Goal: Task Accomplishment & Management: Use online tool/utility

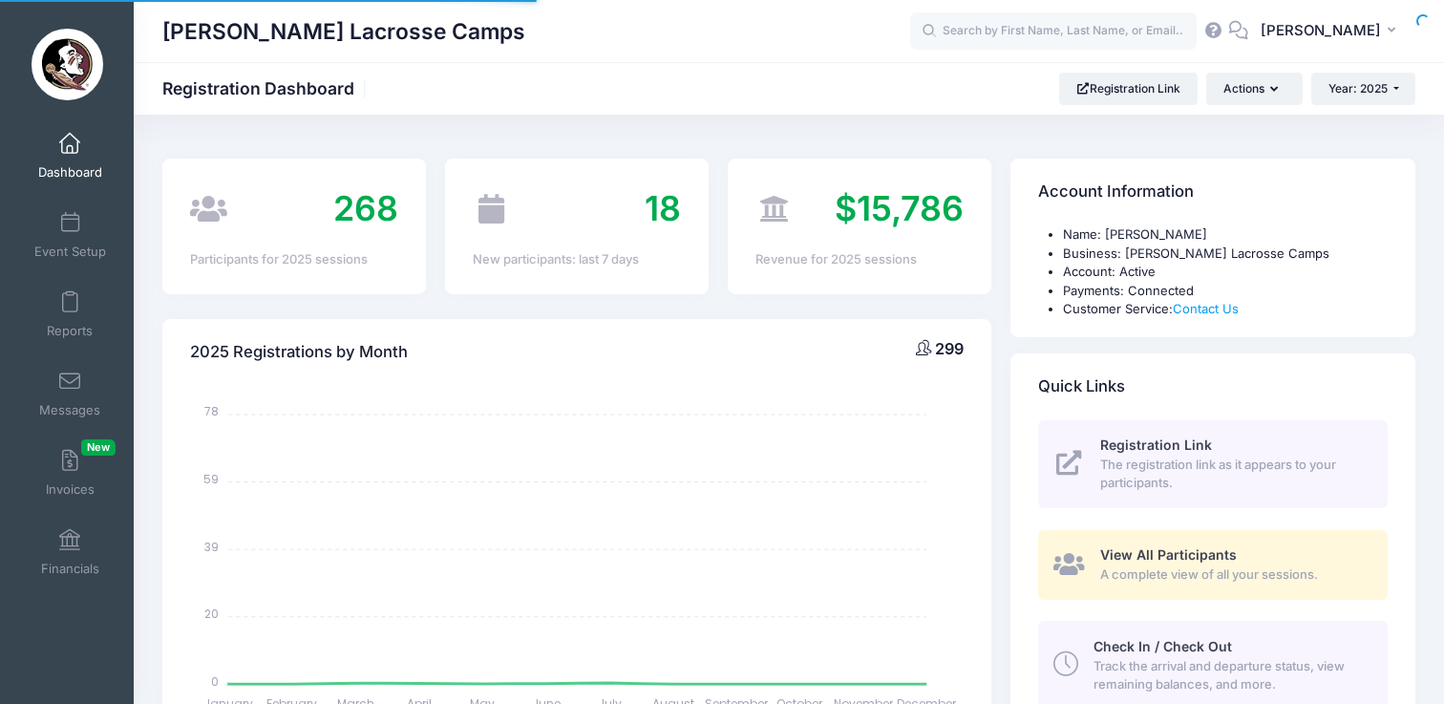
select select
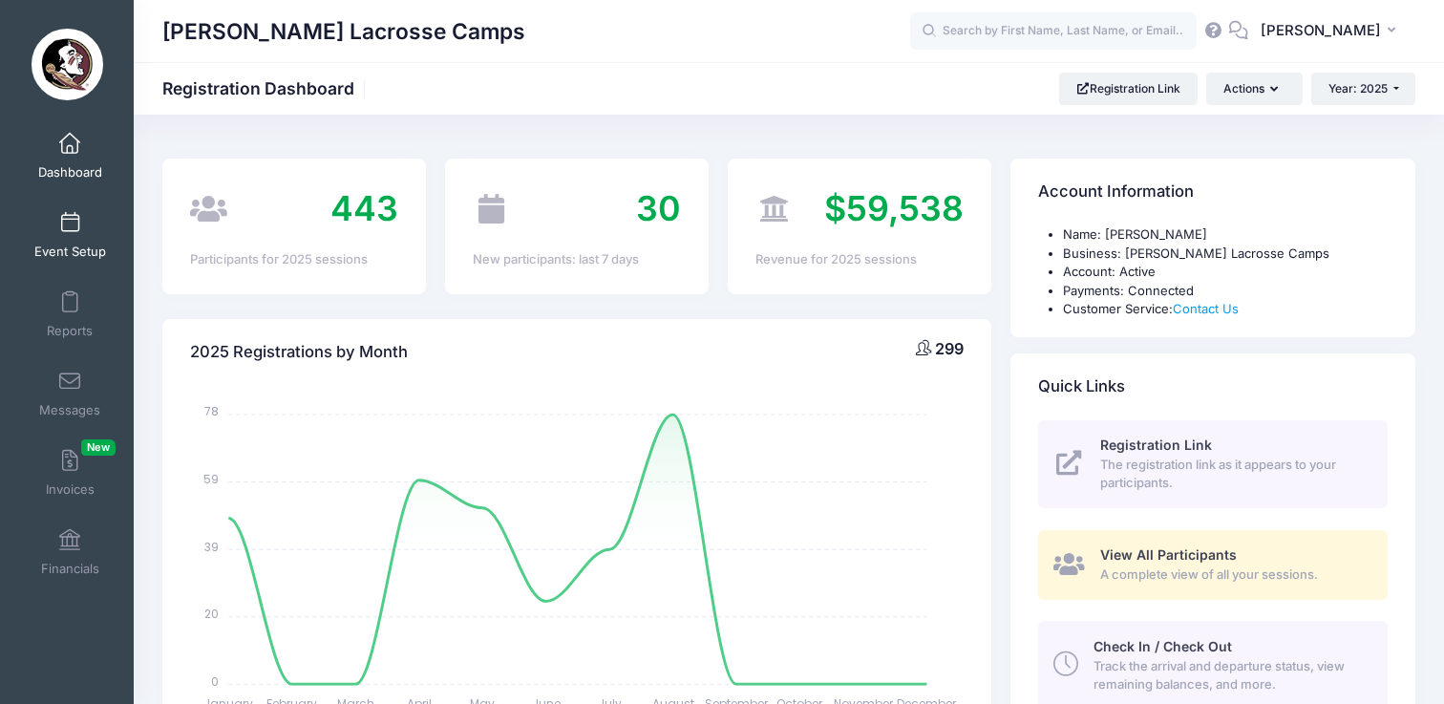
click at [70, 225] on span at bounding box center [70, 223] width 0 height 21
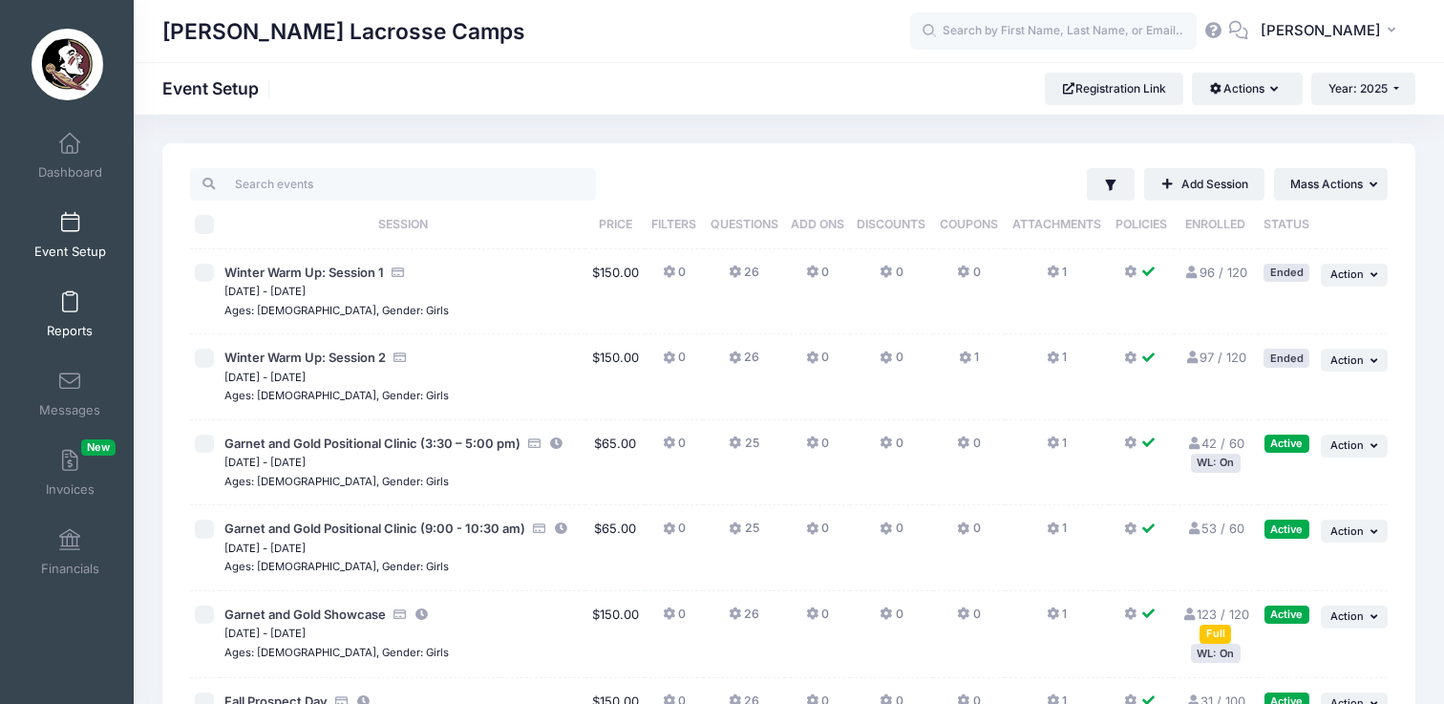
click at [70, 292] on span at bounding box center [70, 302] width 0 height 21
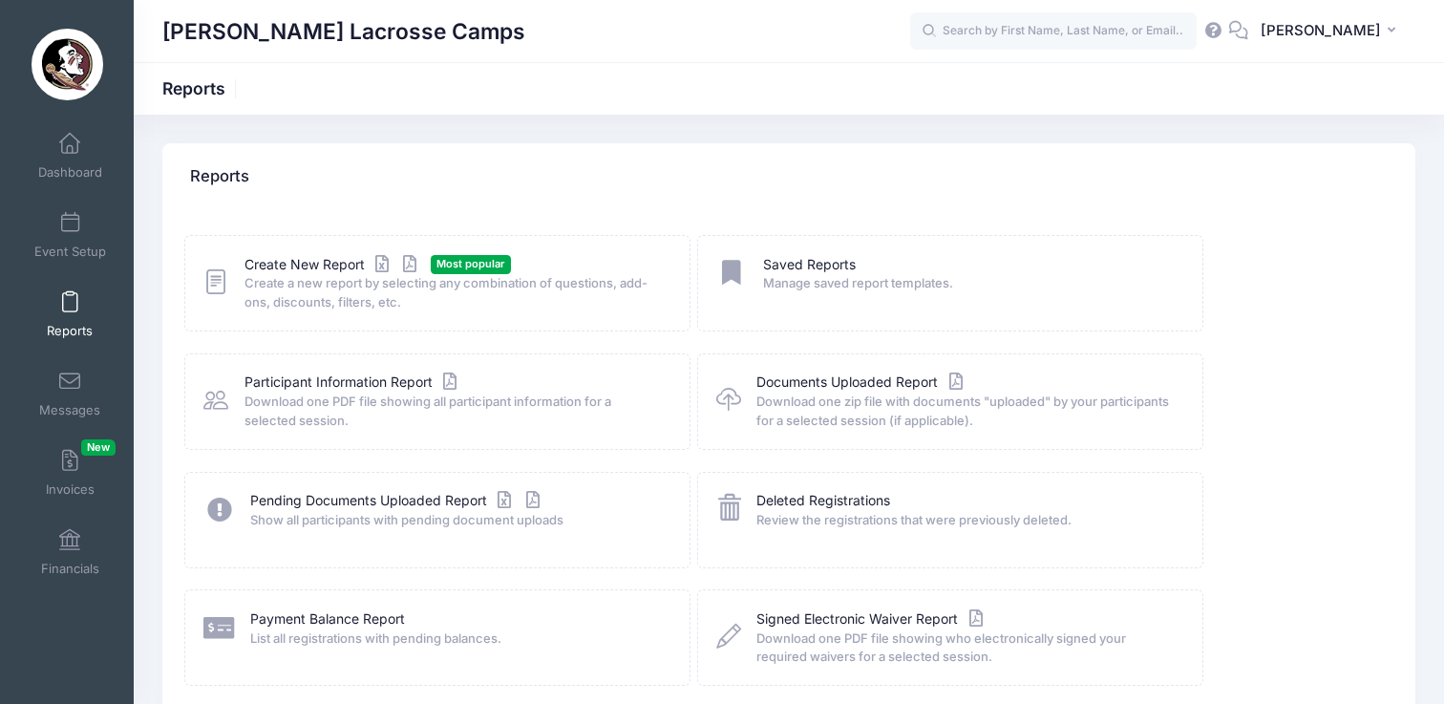
click at [216, 295] on icon at bounding box center [215, 282] width 25 height 30
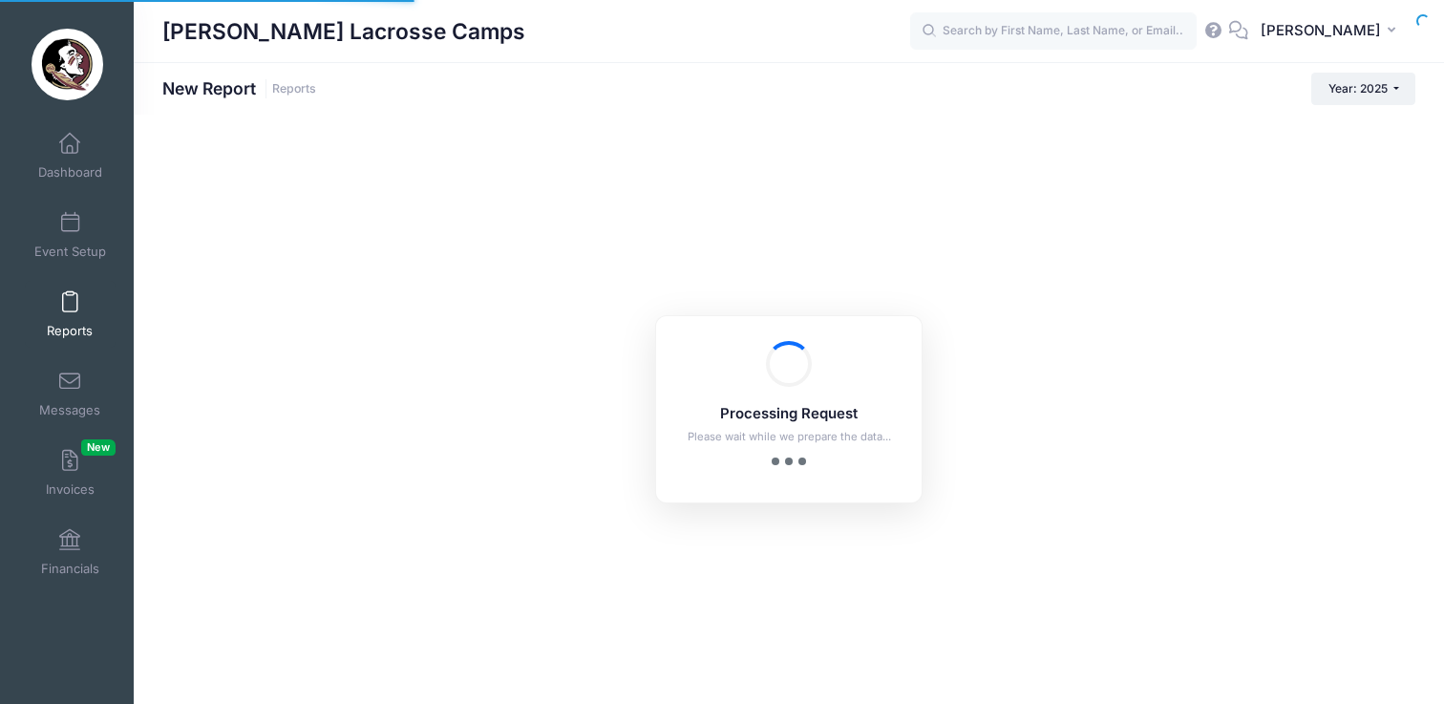
checkbox input "true"
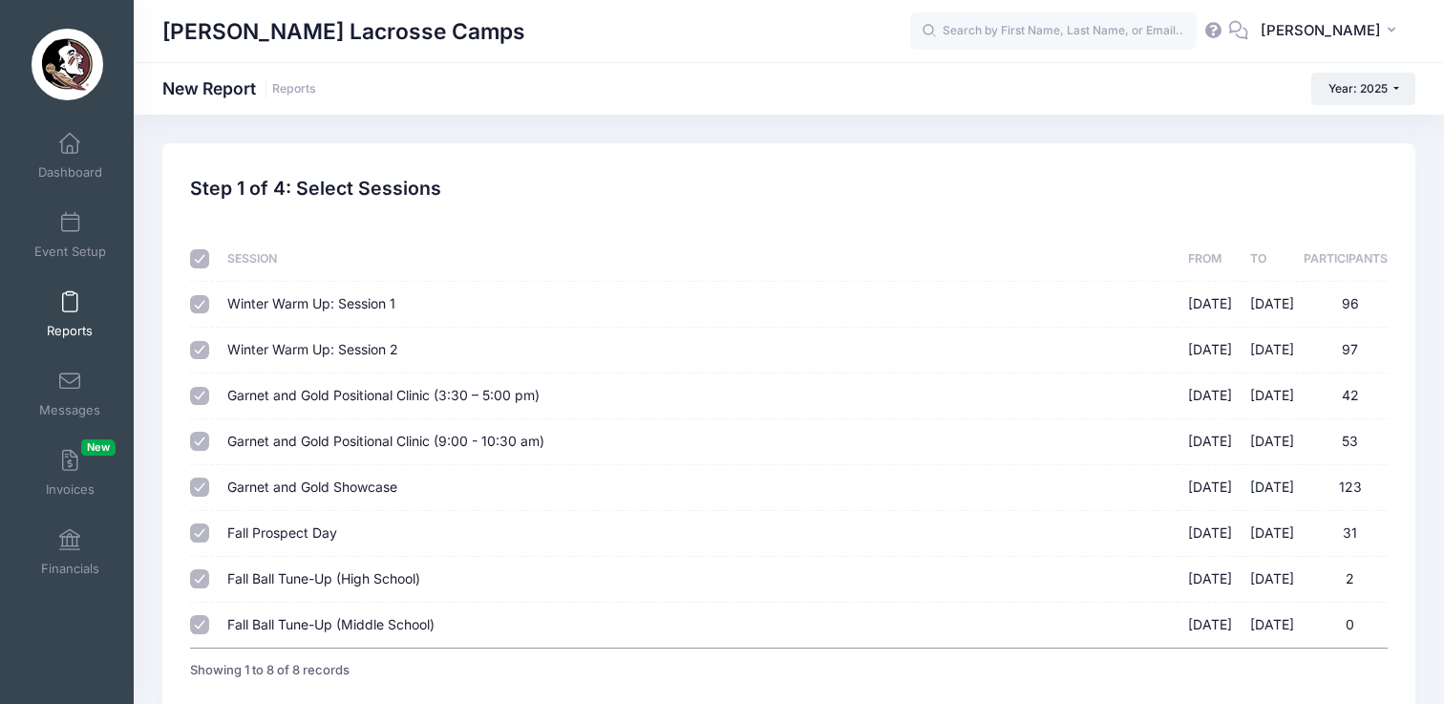
click at [201, 259] on input "checkbox" at bounding box center [199, 258] width 19 height 19
checkbox input "false"
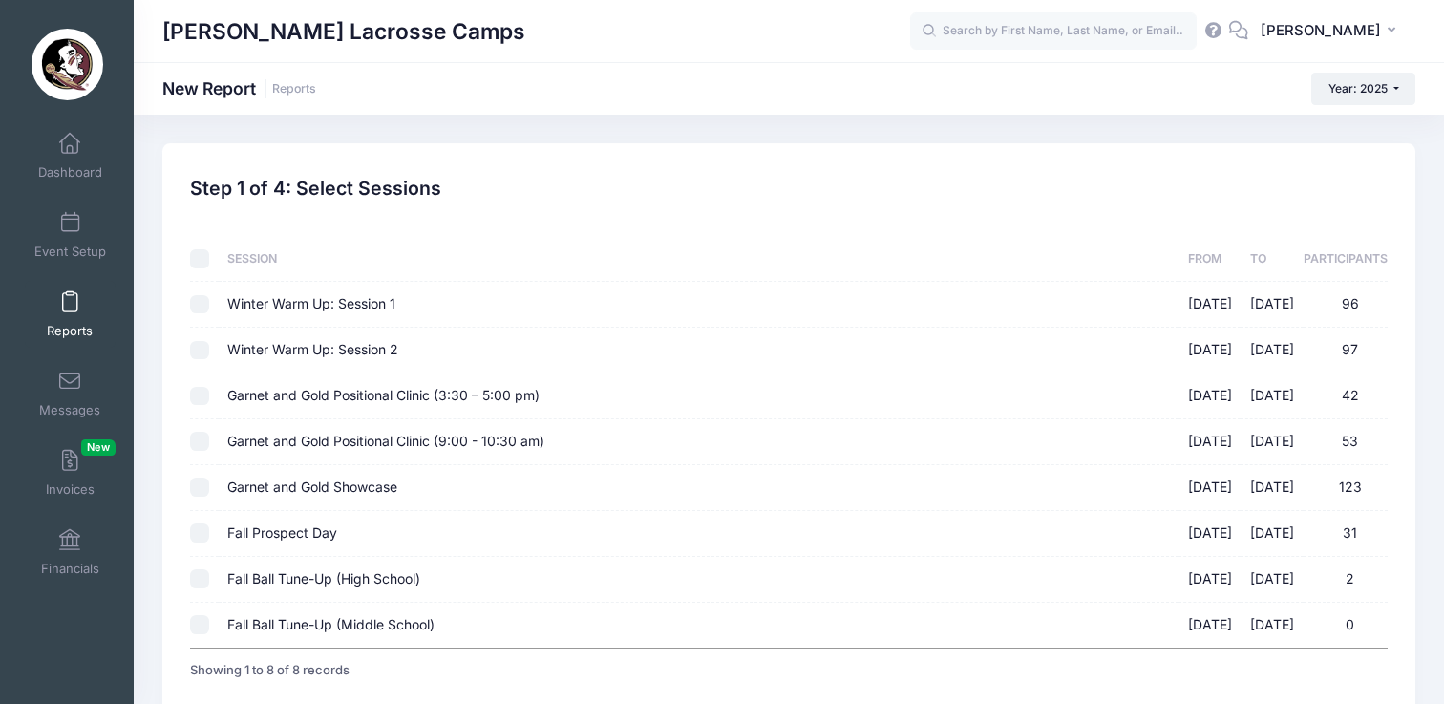
checkbox input "false"
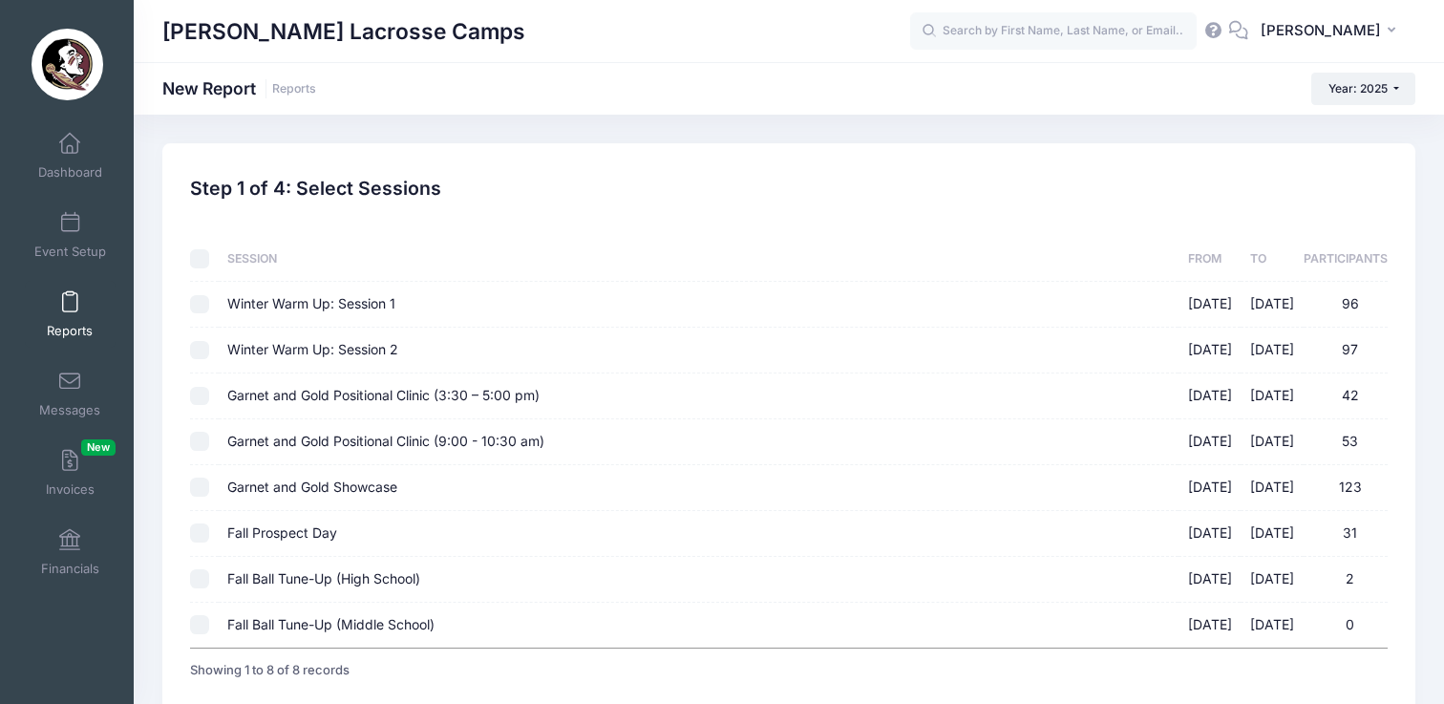
click at [198, 401] on input "Garnet and Gold Positional Clinic (3:30 – 5:00 pm) [DATE] - [DATE] 42" at bounding box center [199, 396] width 19 height 19
checkbox input "true"
click at [202, 445] on input "Garnet and Gold Positional Clinic (9:00 - 10:30 am) [DATE] - [DATE] 53" at bounding box center [199, 441] width 19 height 19
checkbox input "true"
click at [199, 487] on input "Garnet and Gold Showcase [DATE] - [DATE] 123" at bounding box center [199, 487] width 19 height 19
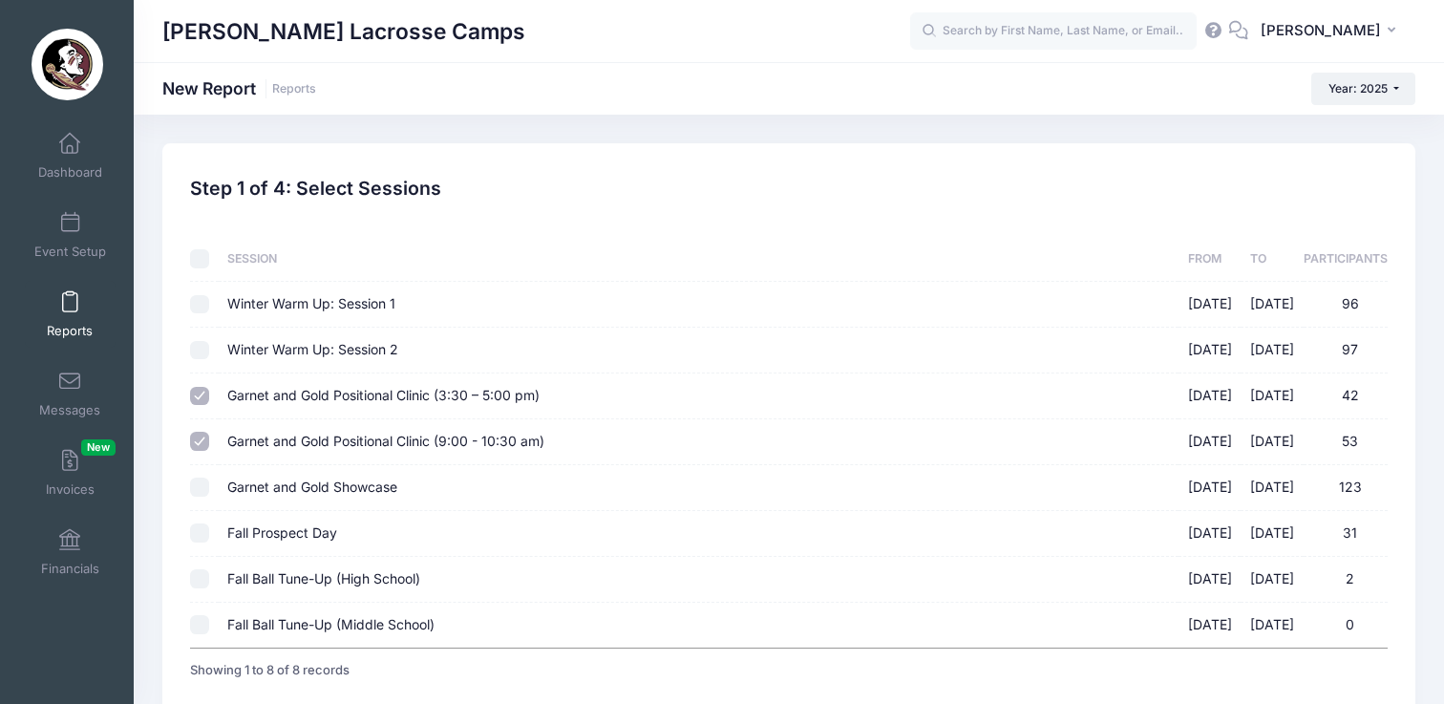
checkbox input "true"
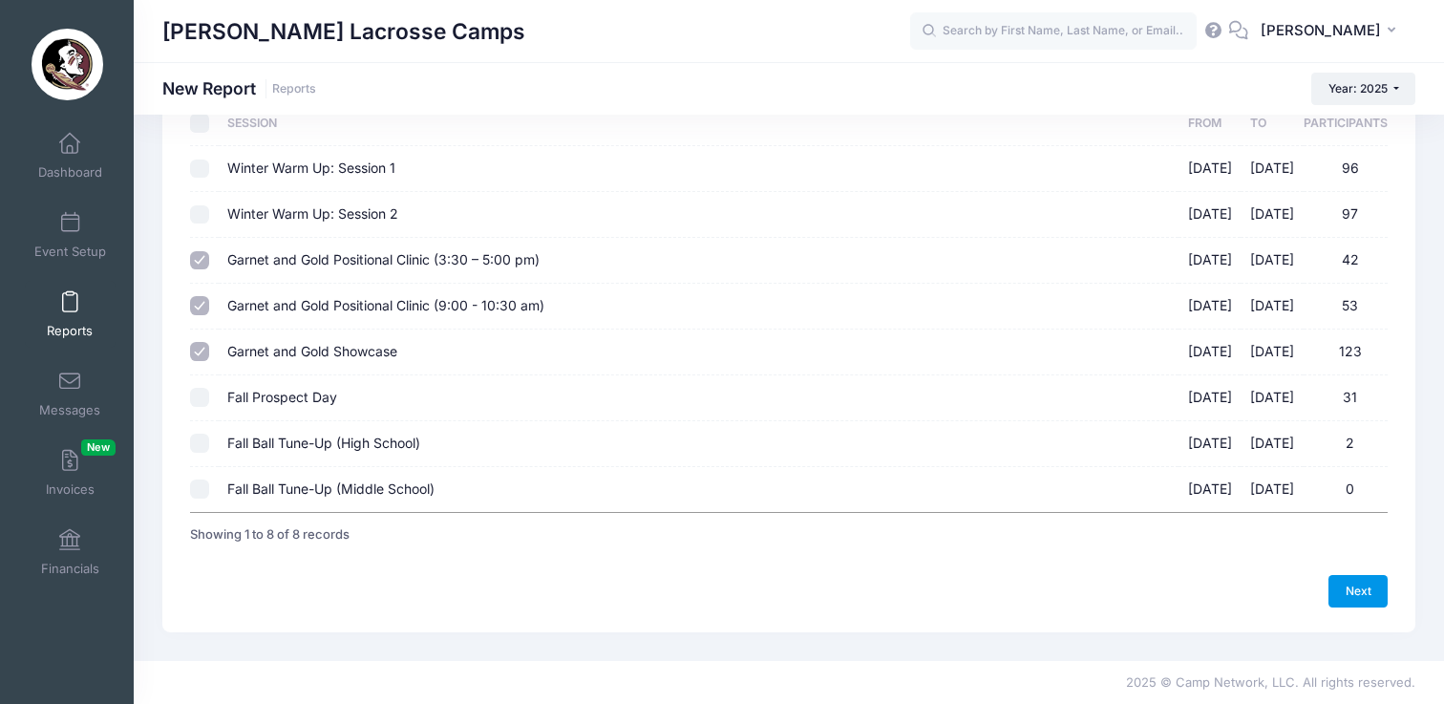
click at [1341, 595] on link "Next" at bounding box center [1358, 591] width 59 height 32
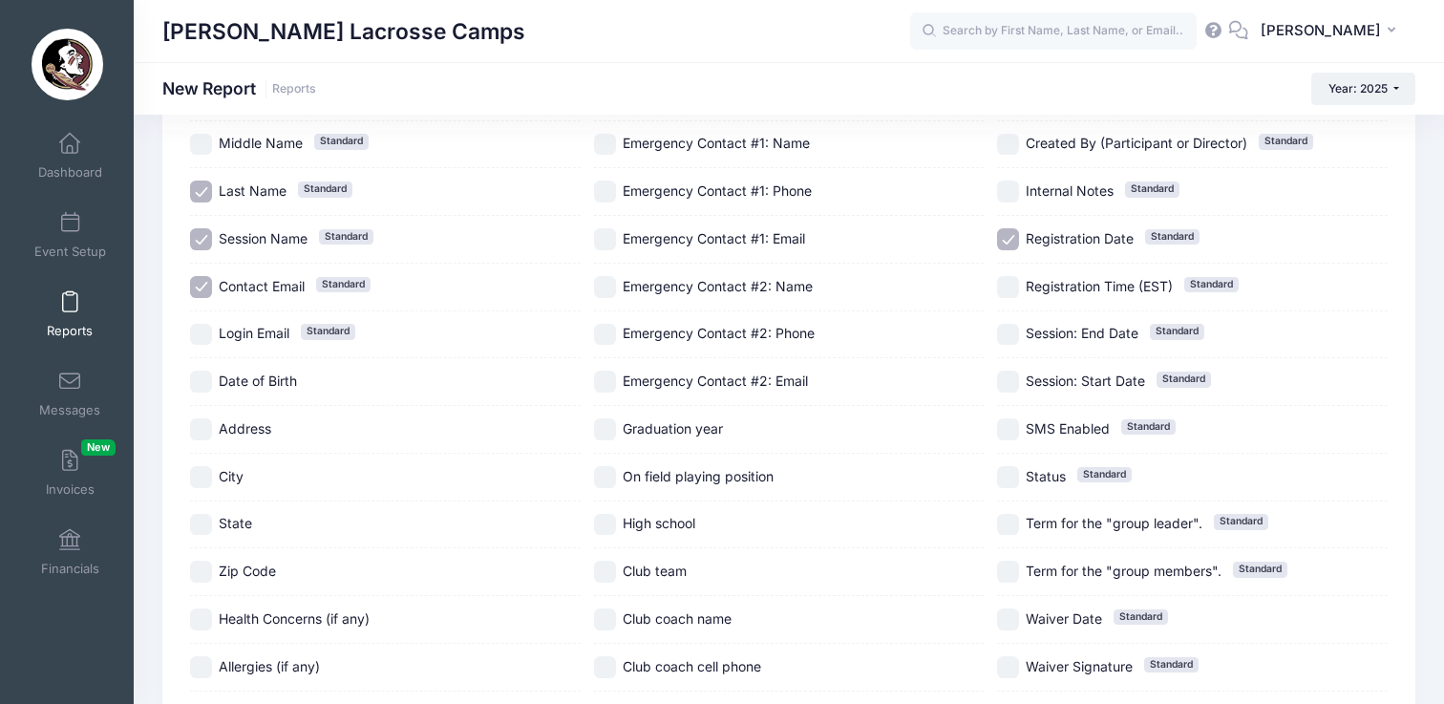
scroll to position [209, 0]
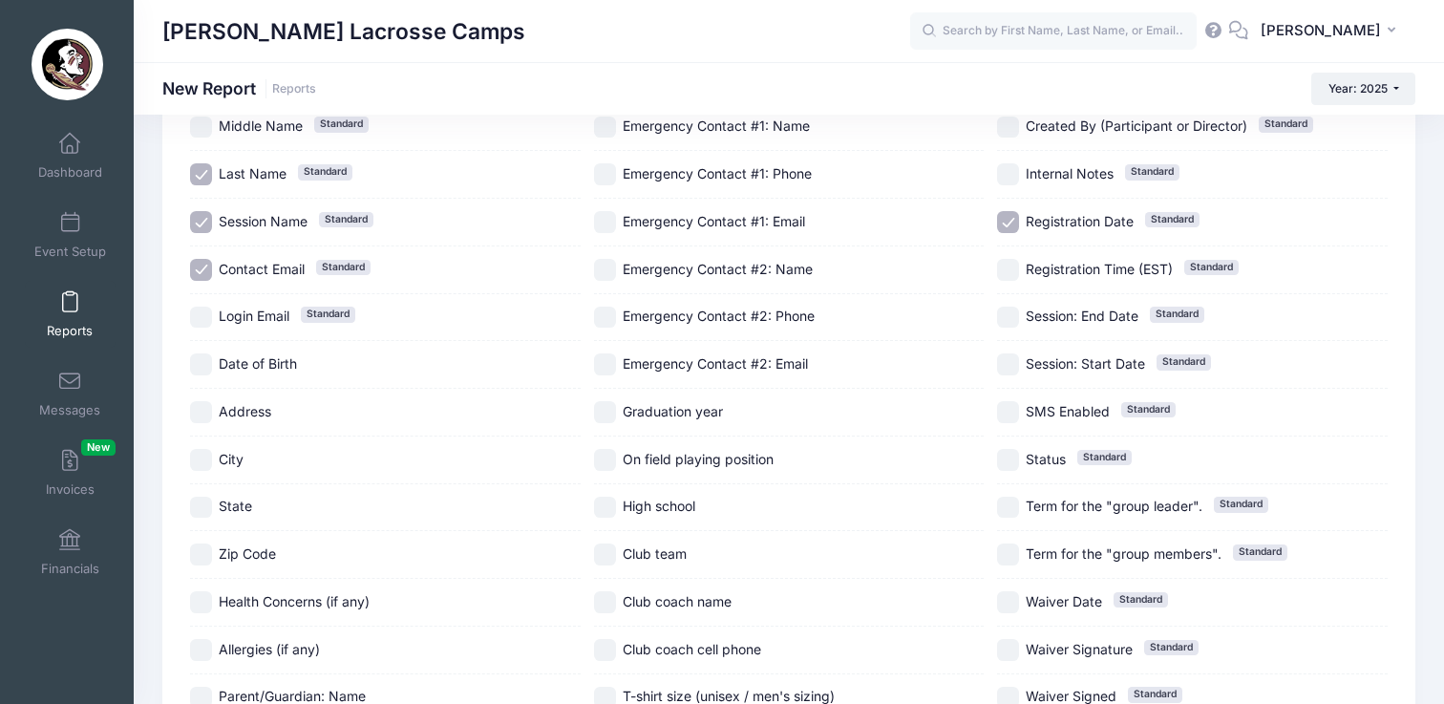
click at [206, 500] on input "State" at bounding box center [201, 508] width 22 height 22
checkbox input "true"
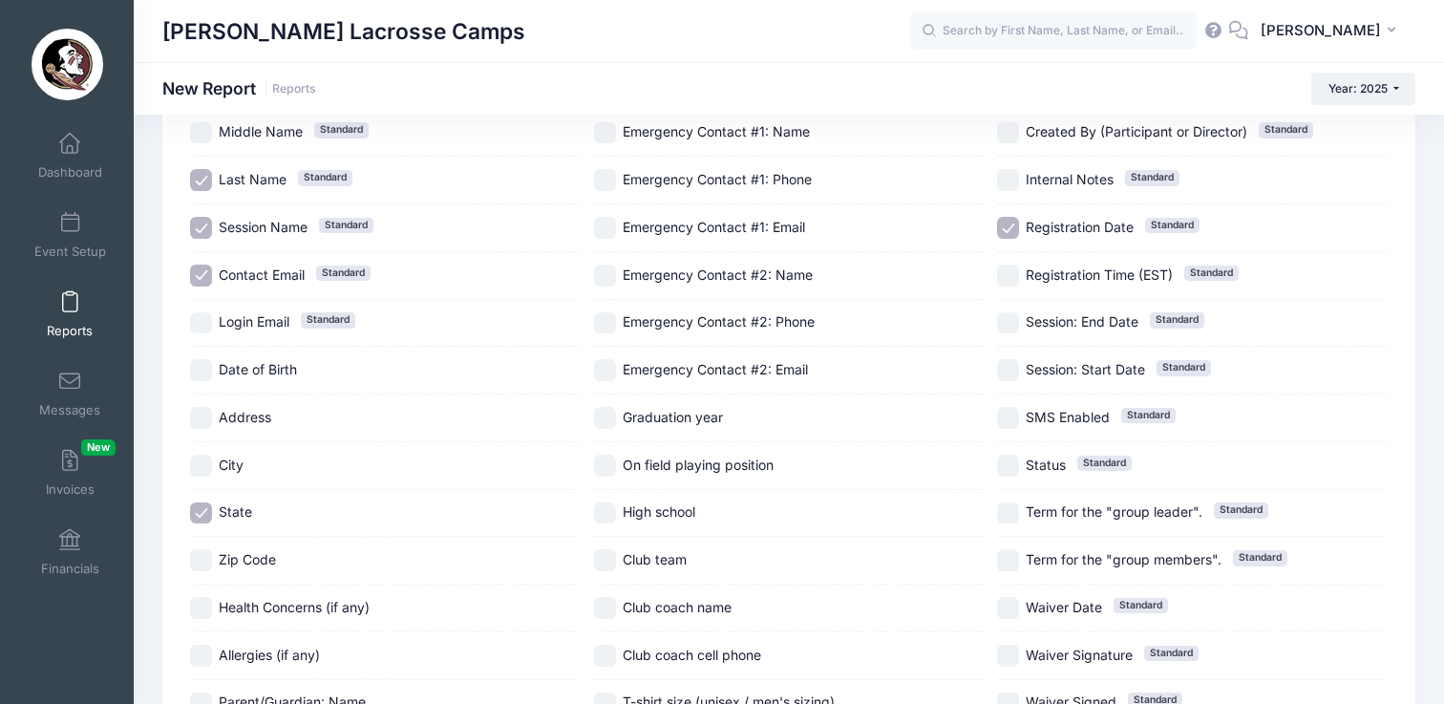
scroll to position [227, 0]
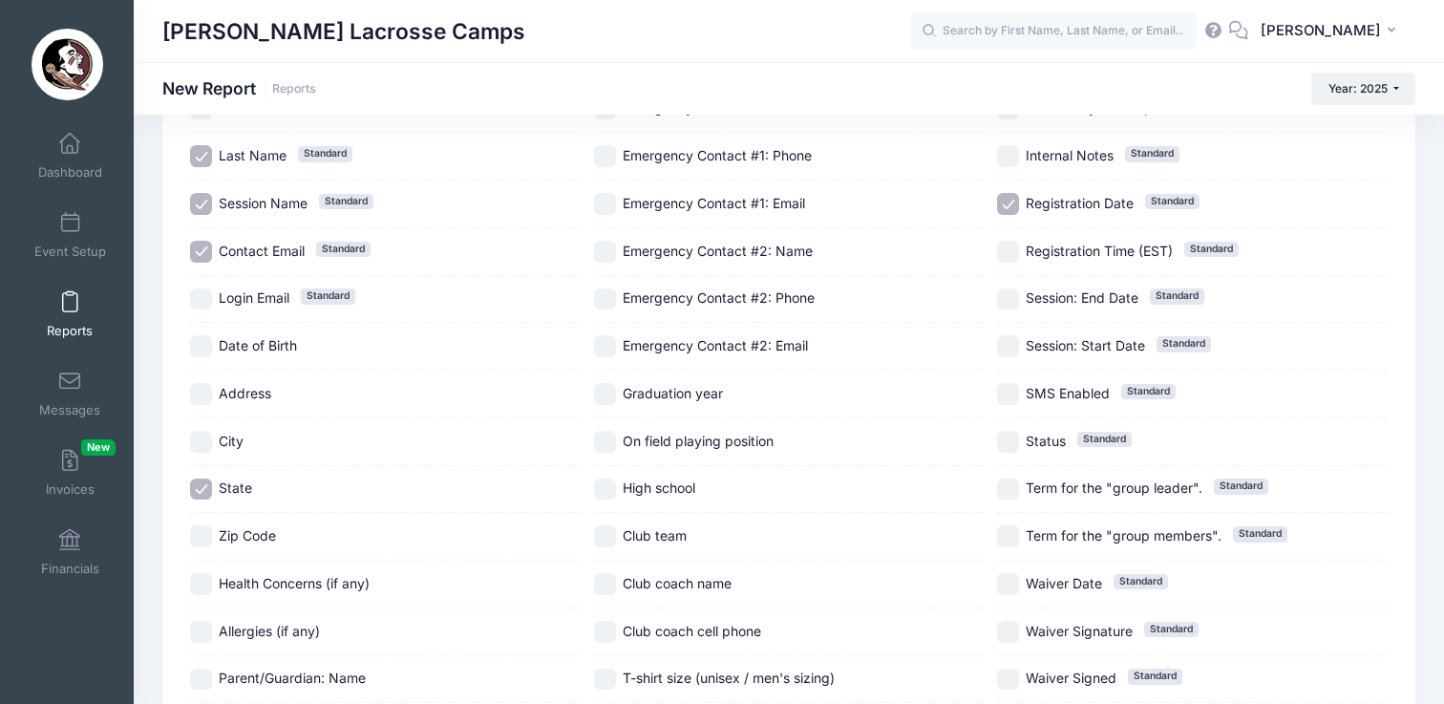
click at [616, 391] on label "Graduation year" at bounding box center [789, 394] width 391 height 22
checkbox input "true"
click at [610, 443] on input "On field playing position" at bounding box center [605, 442] width 22 height 22
checkbox input "true"
click at [602, 528] on input "Club team" at bounding box center [605, 536] width 22 height 22
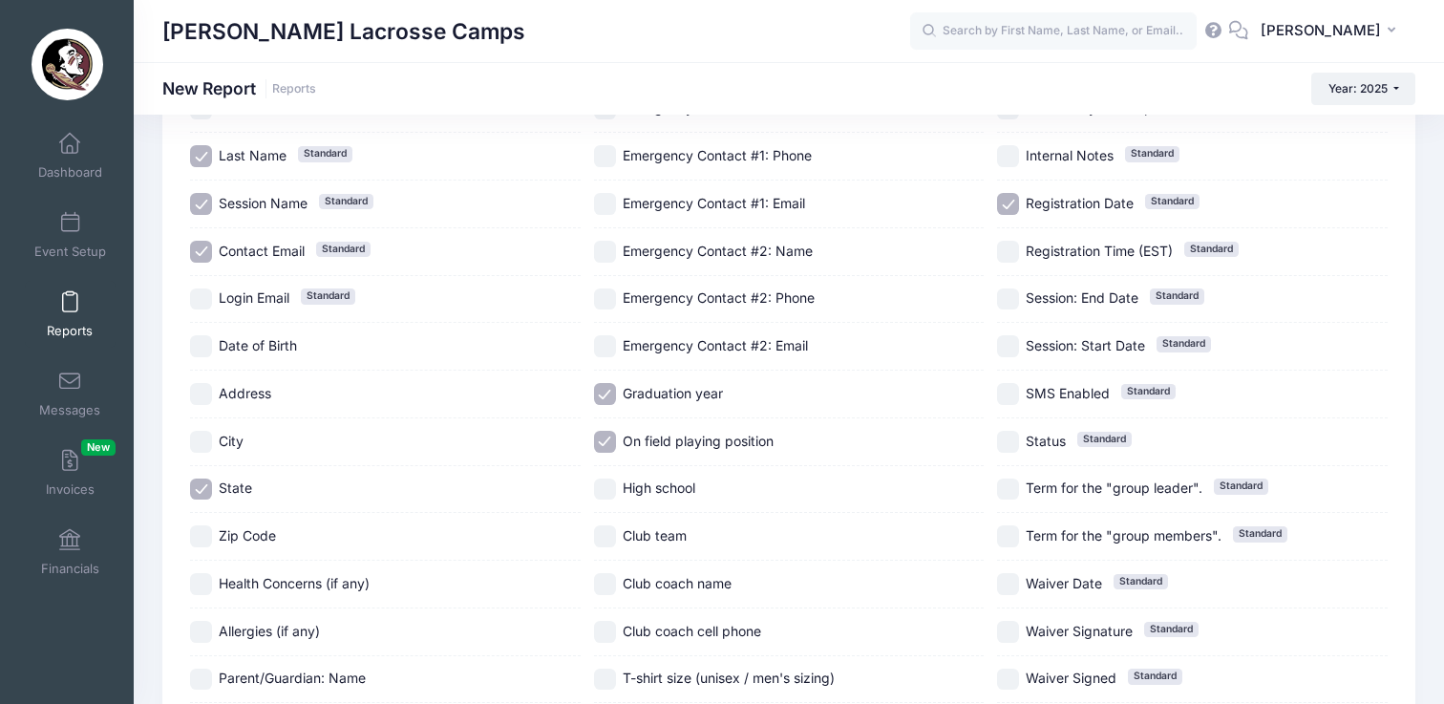
checkbox input "true"
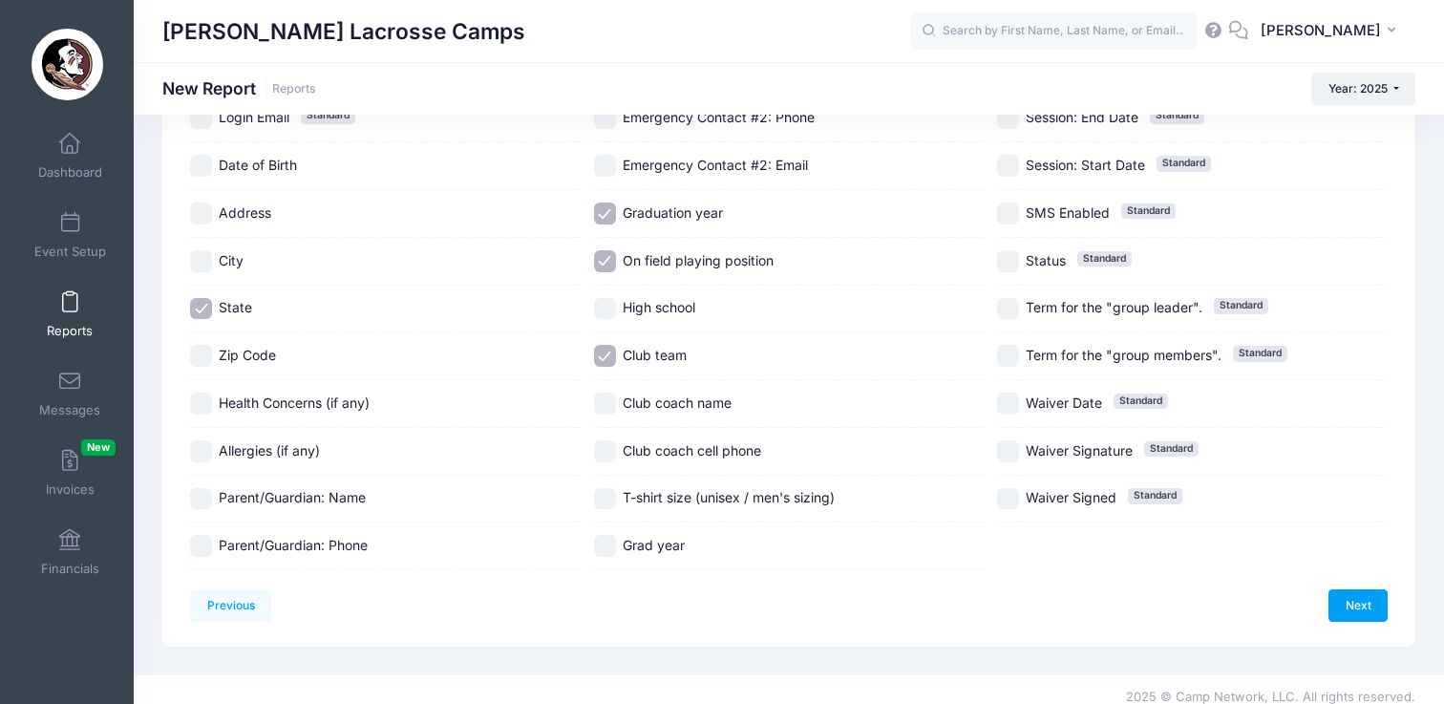
scroll to position [422, 0]
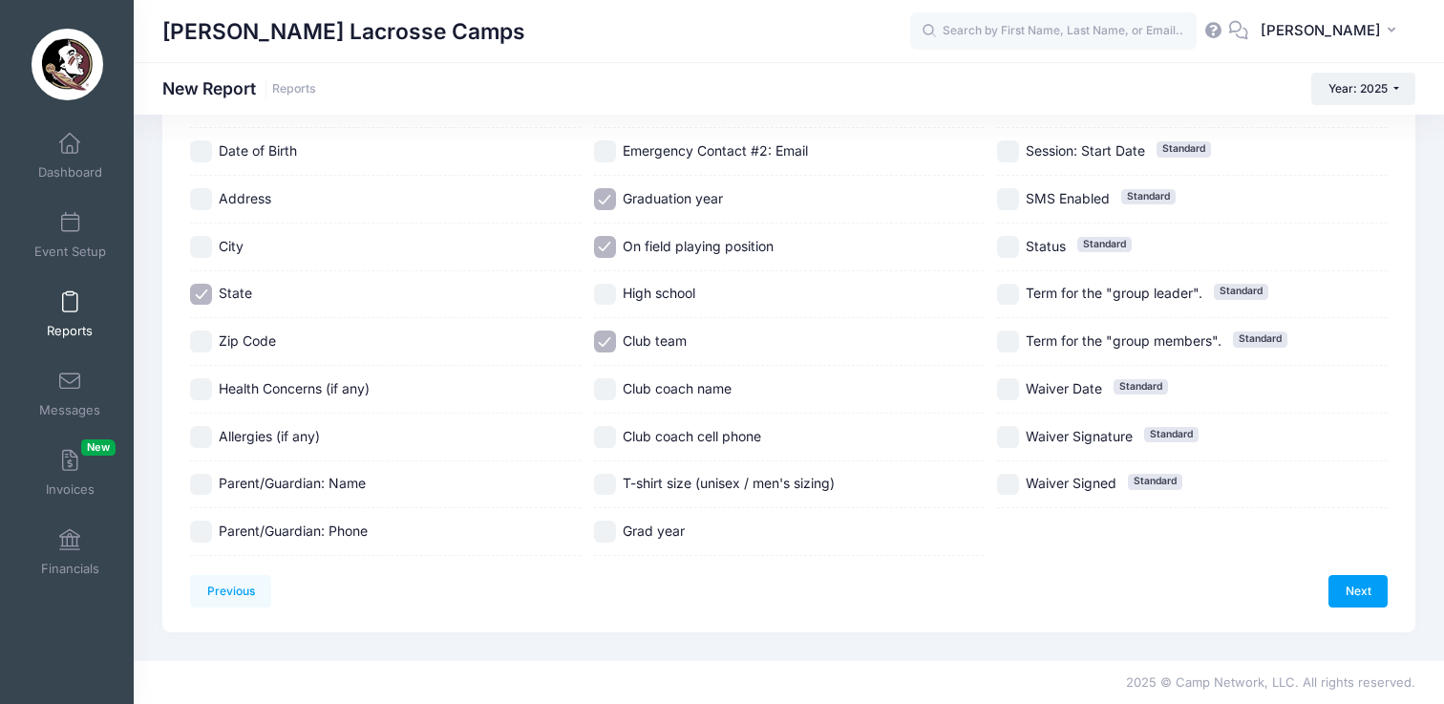
click at [612, 481] on input "T-shirt size (unisex / men's sizing)" at bounding box center [605, 485] width 22 height 22
checkbox input "true"
click at [612, 550] on div "Grad year" at bounding box center [789, 532] width 391 height 48
checkbox input "true"
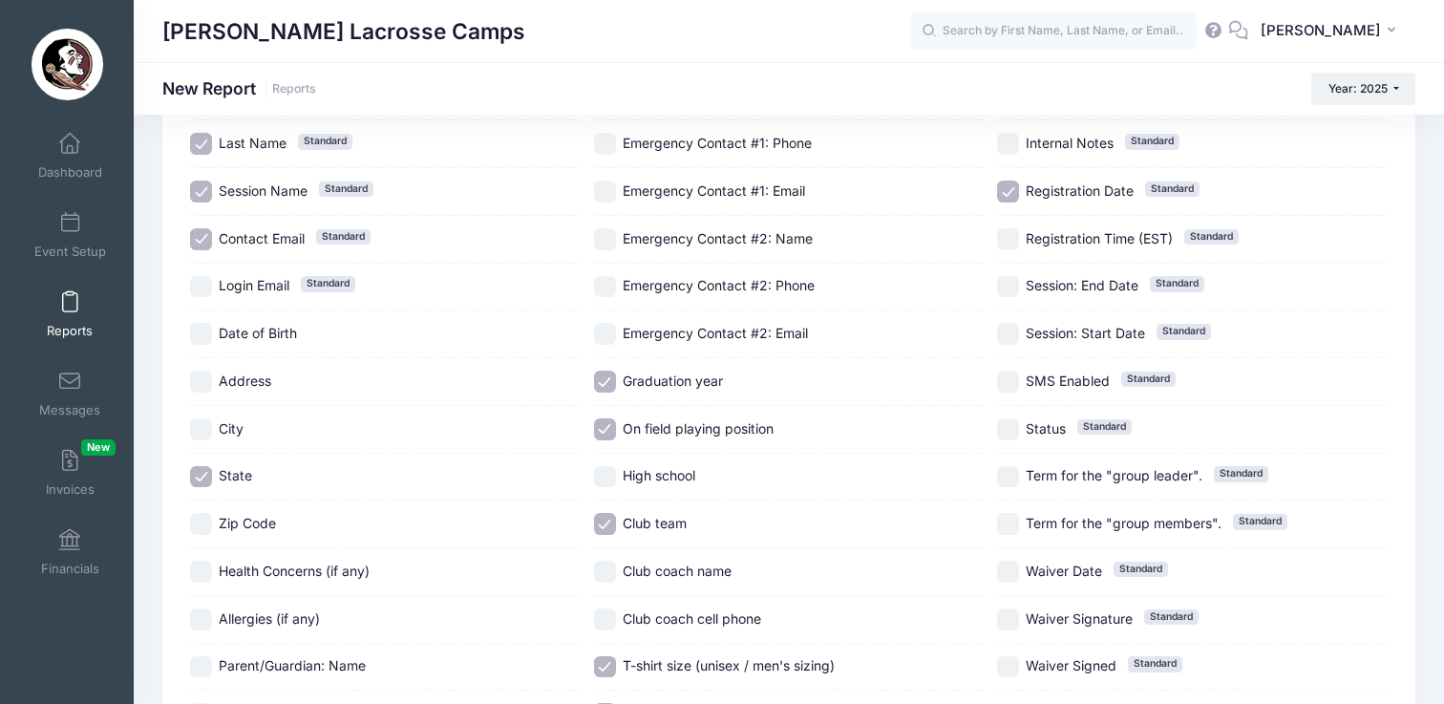
scroll to position [0, 0]
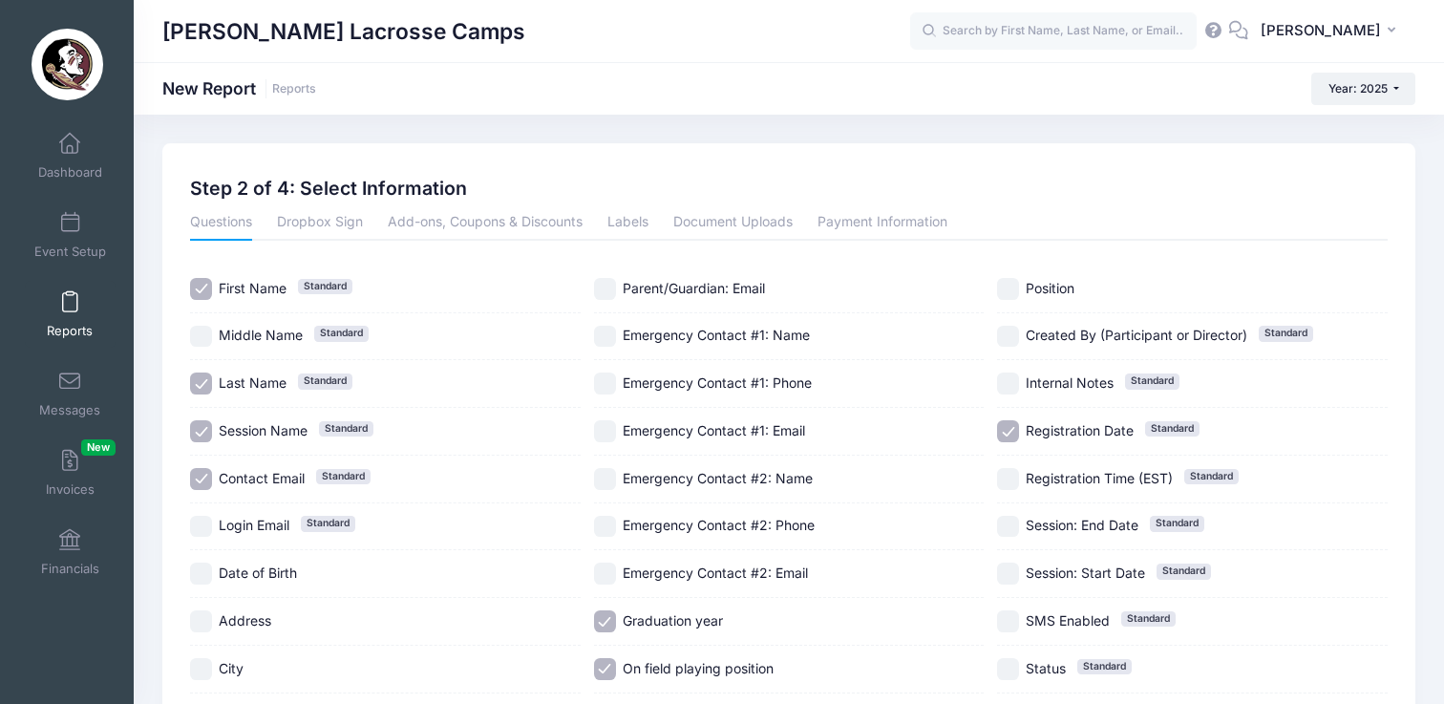
click at [1007, 288] on input "Position" at bounding box center [1008, 289] width 22 height 22
checkbox input "true"
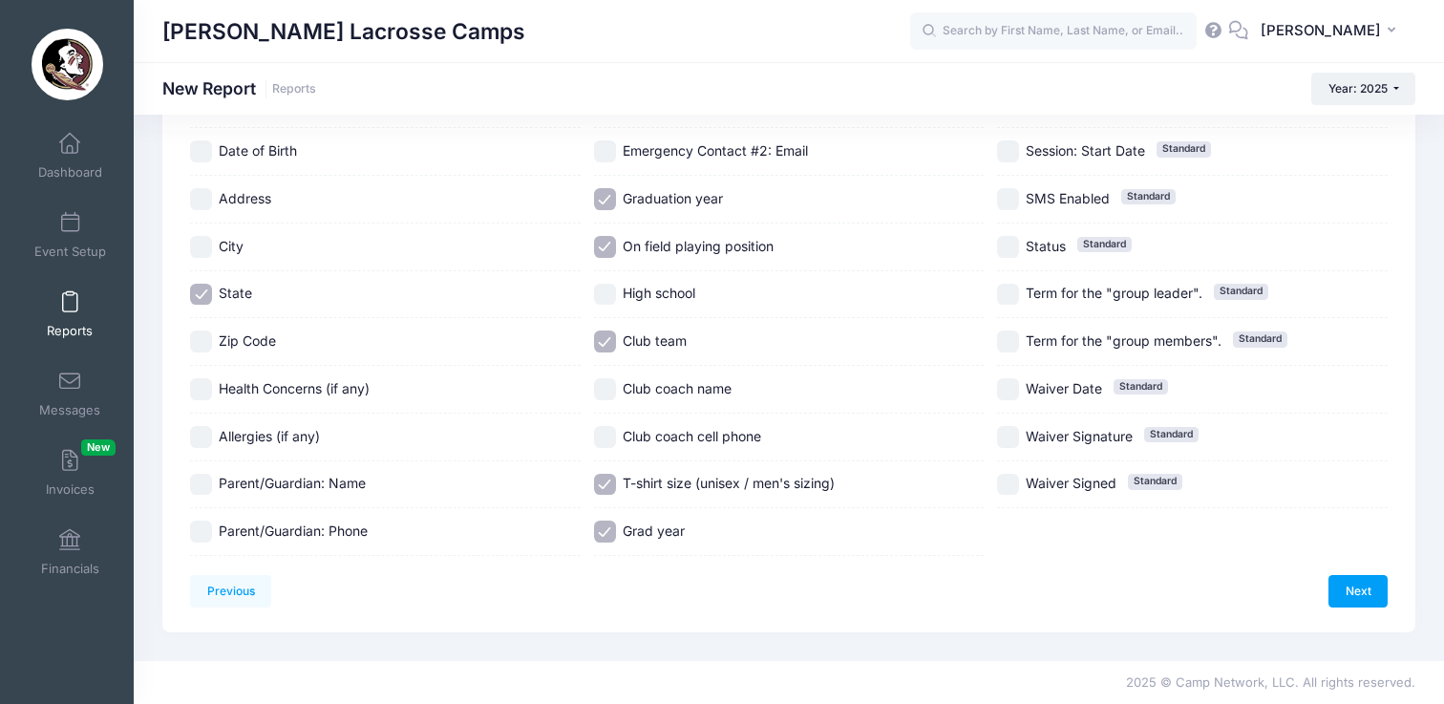
click at [1325, 581] on div "Next" at bounding box center [1088, 591] width 599 height 32
click at [1349, 582] on link "Next" at bounding box center [1358, 591] width 59 height 32
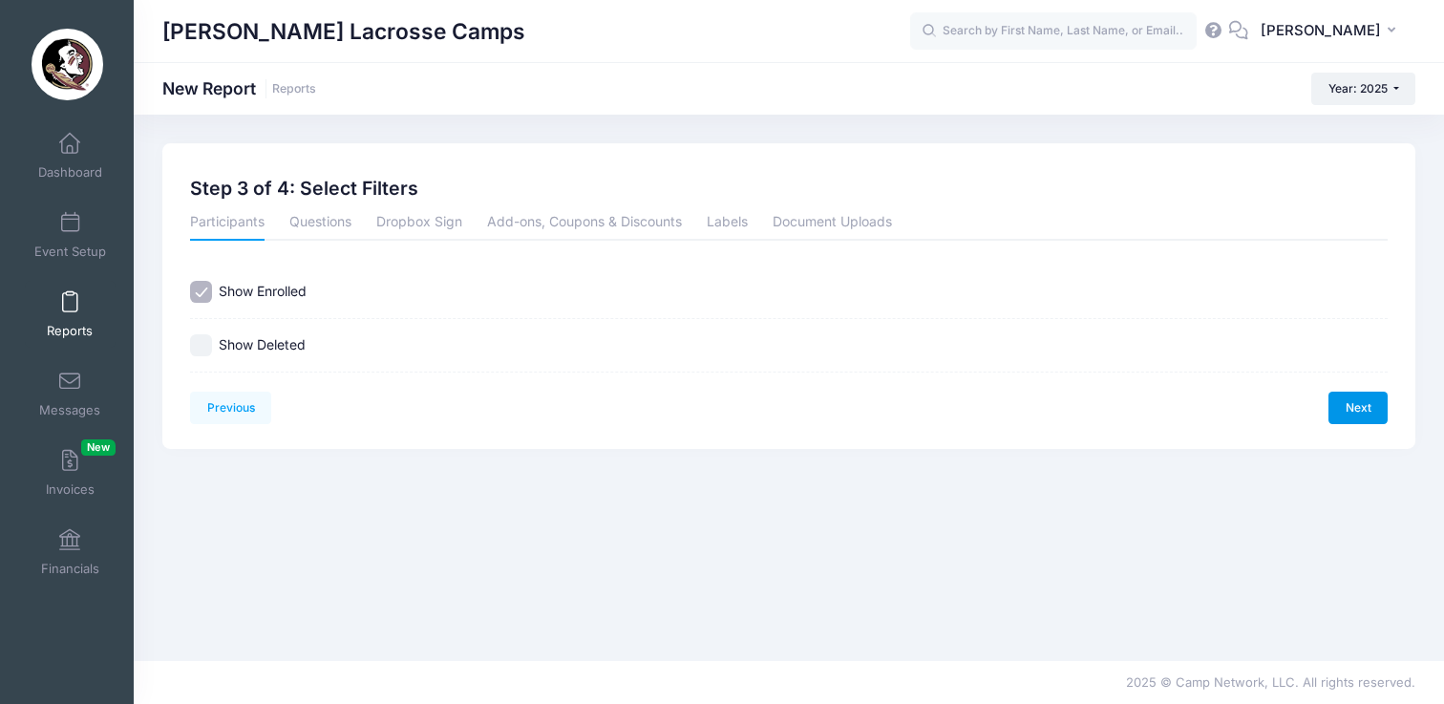
click at [1358, 416] on link "Next" at bounding box center [1358, 408] width 59 height 32
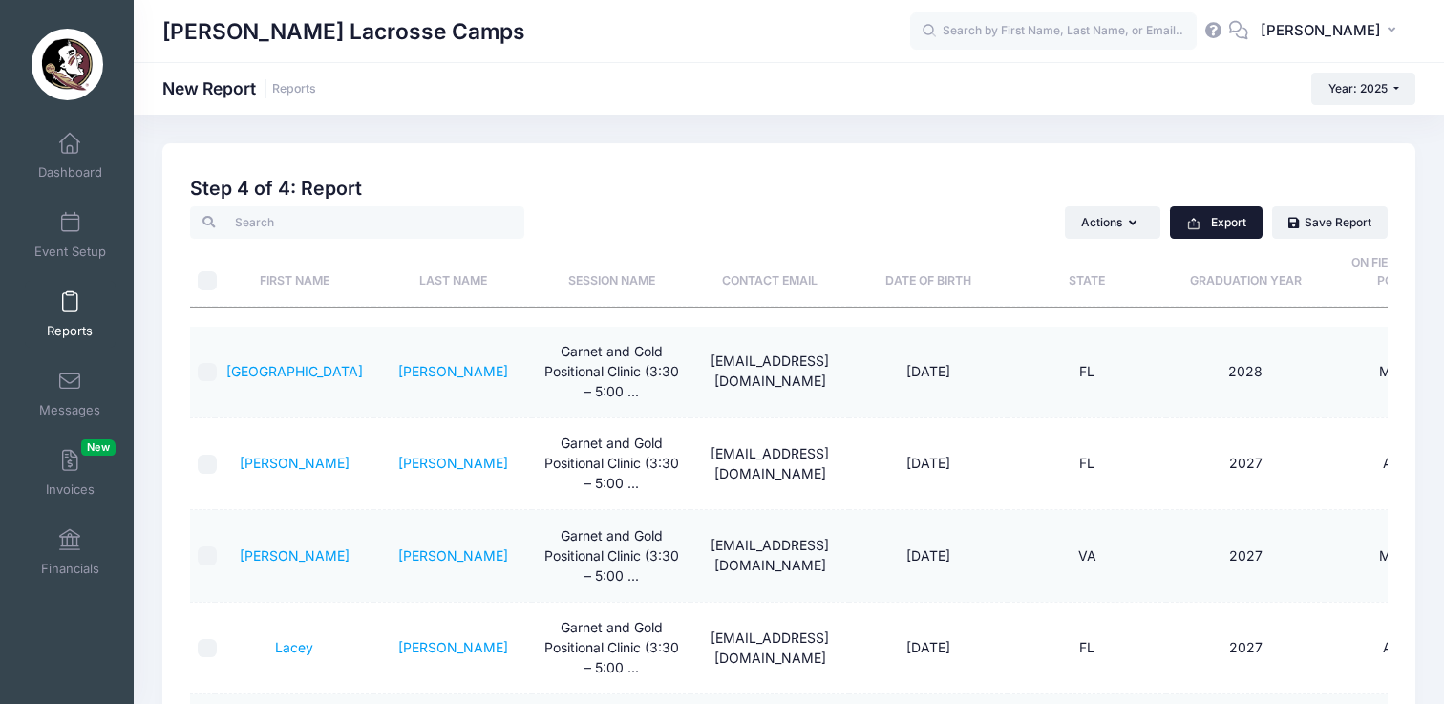
click at [1238, 217] on button "Export" at bounding box center [1216, 222] width 93 height 32
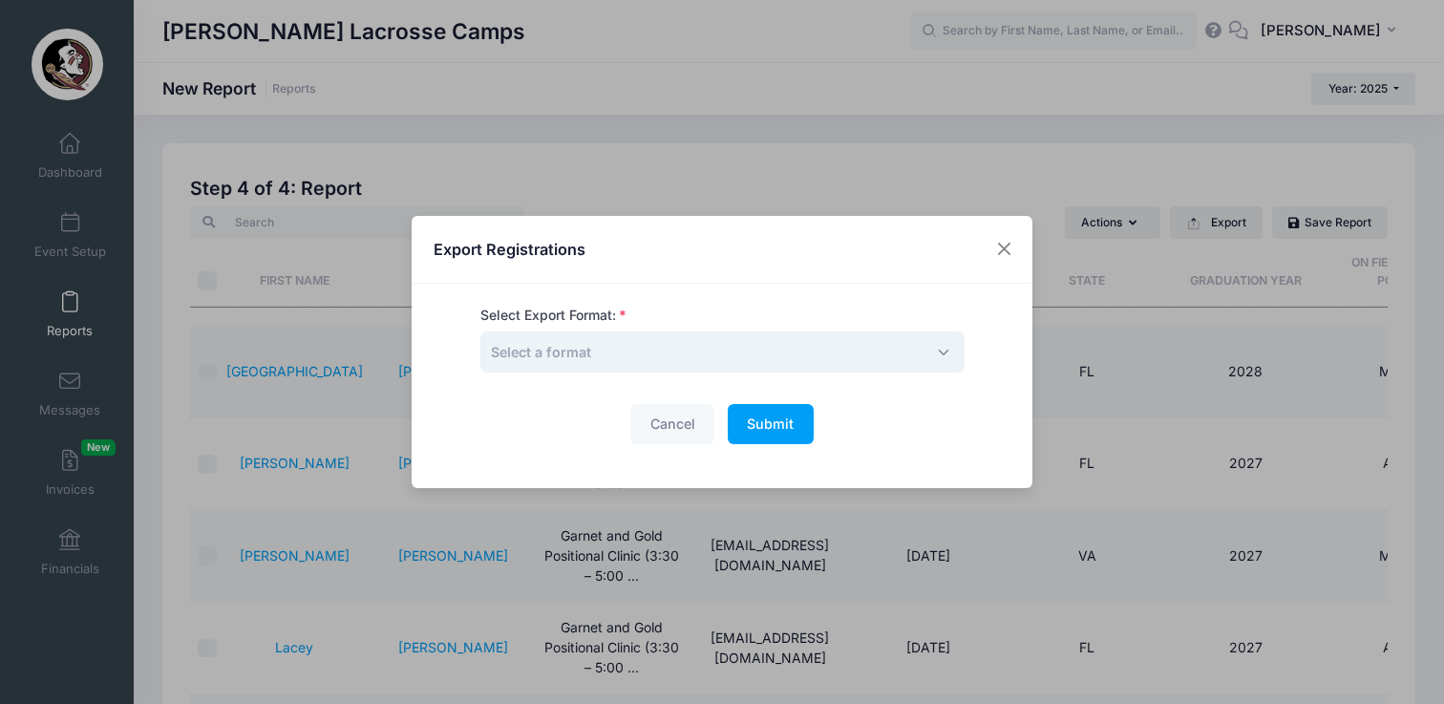
click at [792, 357] on span "Select a format" at bounding box center [723, 351] width 484 height 41
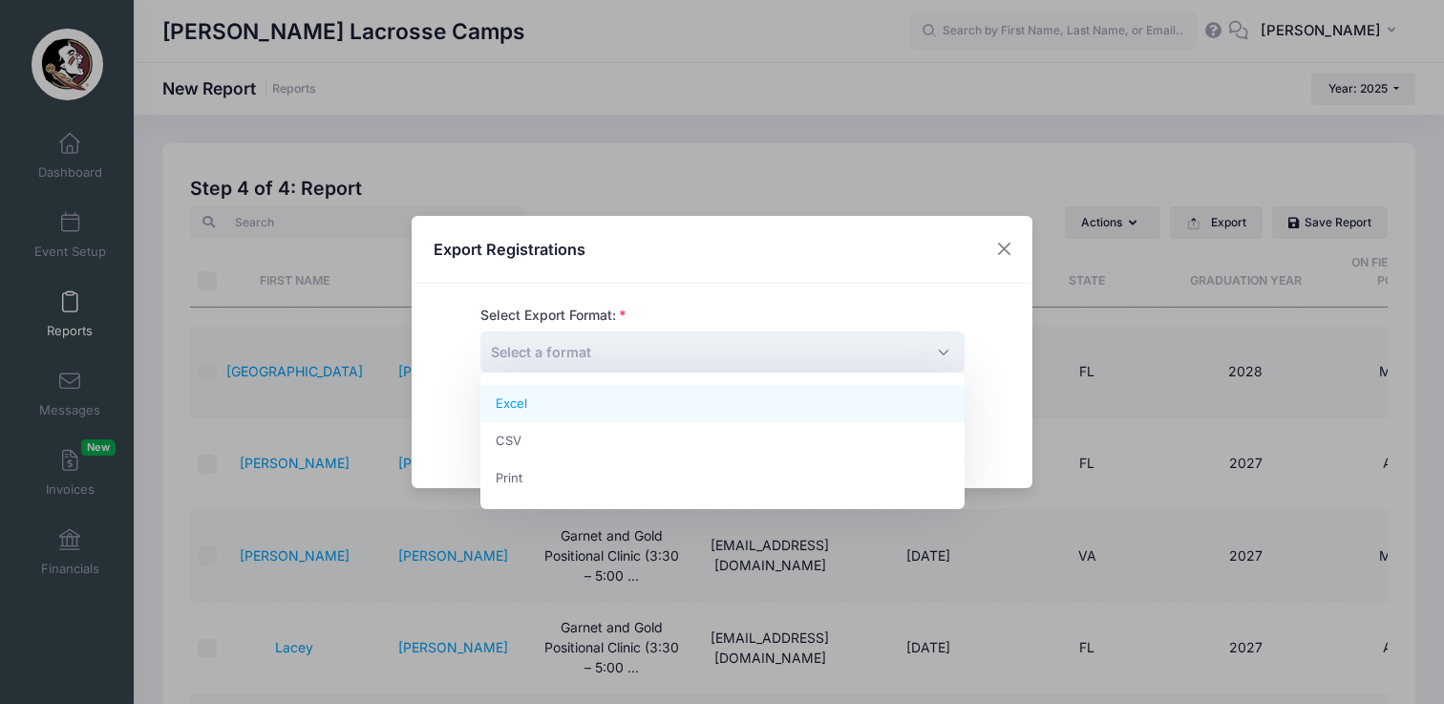
select select "excel"
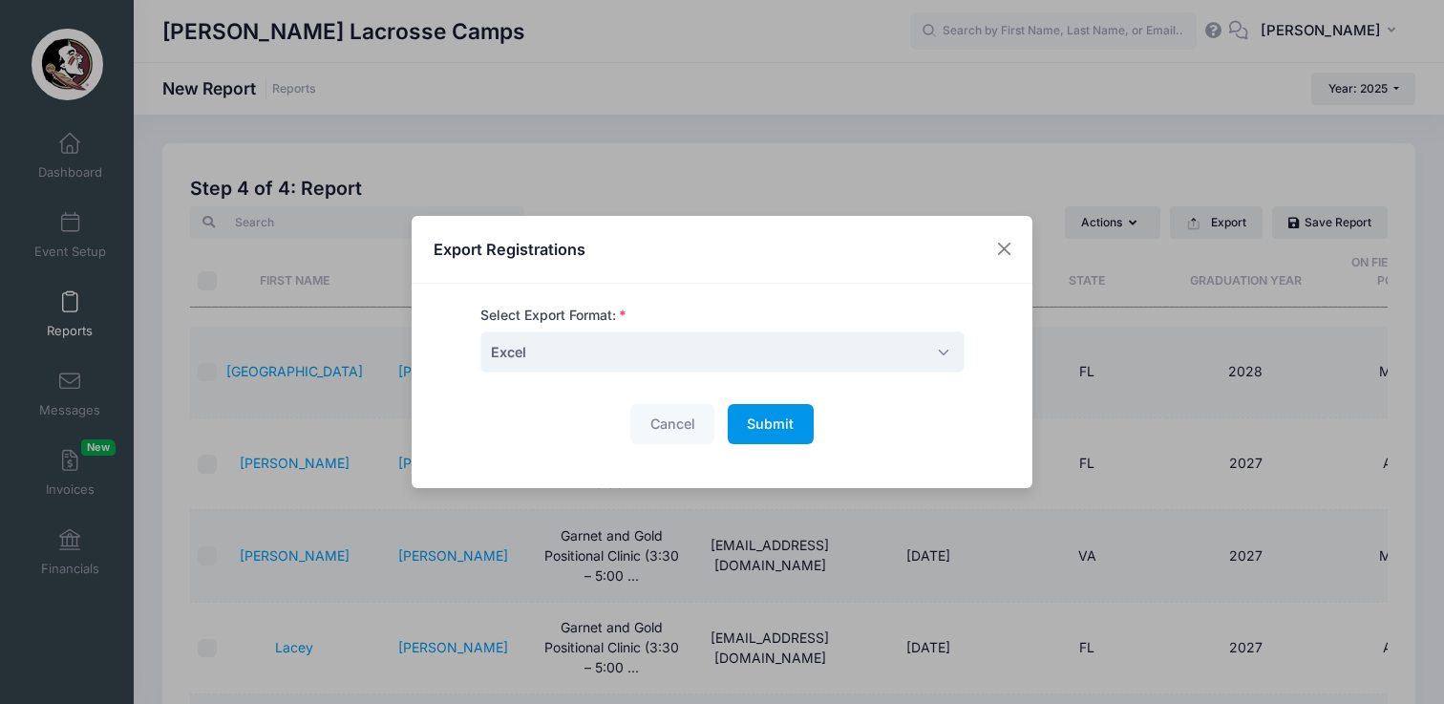
click at [778, 434] on button "Submit Please wait..." at bounding box center [771, 424] width 86 height 41
